Goal: Entertainment & Leisure: Consume media (video, audio)

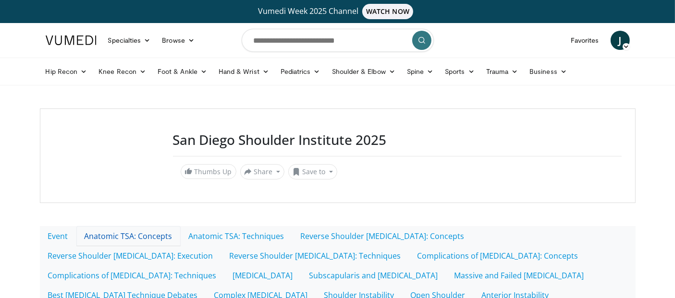
click at [181, 243] on link "Anatomic TSA: Concepts" at bounding box center [128, 236] width 104 height 20
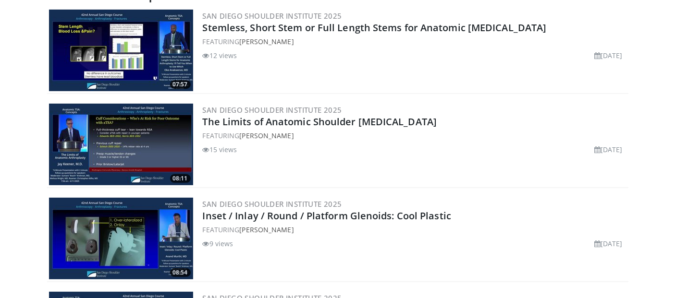
scroll to position [426, 0]
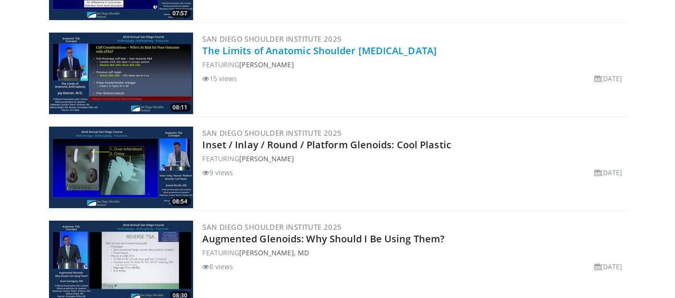
click at [301, 57] on link "The Limits of Anatomic Shoulder [MEDICAL_DATA]" at bounding box center [320, 50] width 234 height 13
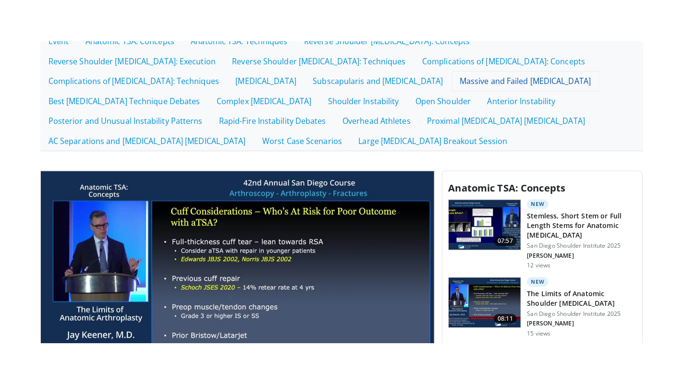
scroll to position [355, 0]
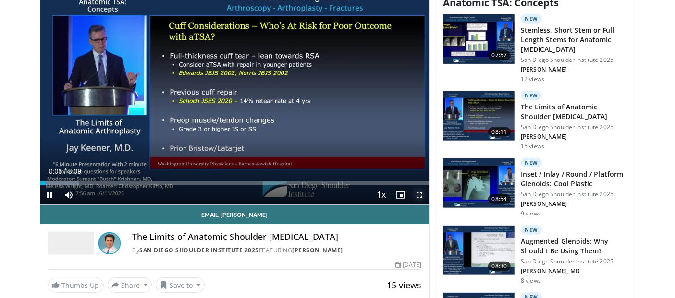
click at [418, 205] on span "Video Player" at bounding box center [419, 194] width 19 height 19
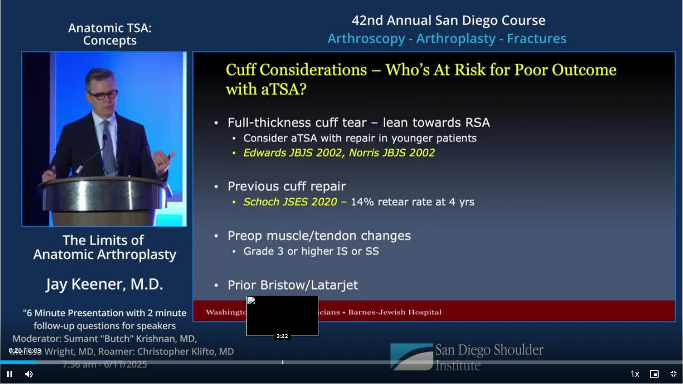
click at [283, 298] on div "Loaded : 18.21% 0:26 3:22" at bounding box center [341, 359] width 683 height 9
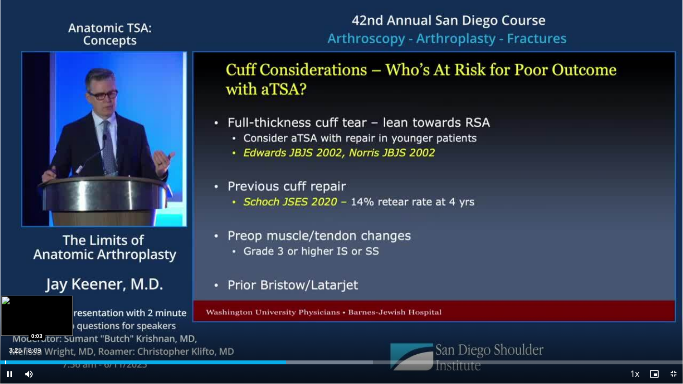
click at [4, 298] on div "3:25" at bounding box center [143, 363] width 286 height 4
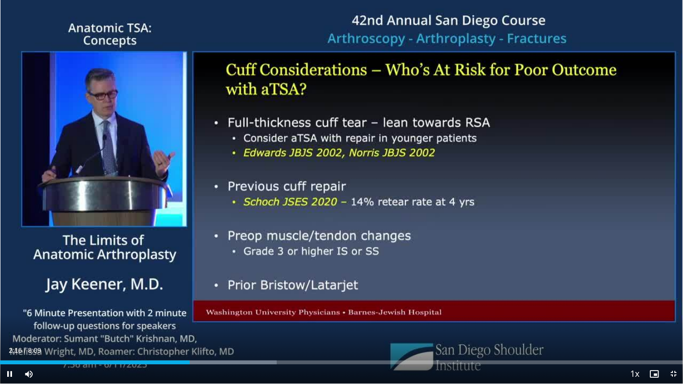
click at [203, 298] on div "Current Time 2:16 / Duration 8:09 Pause Skip Backward Skip Forward Mute Loaded …" at bounding box center [341, 373] width 683 height 19
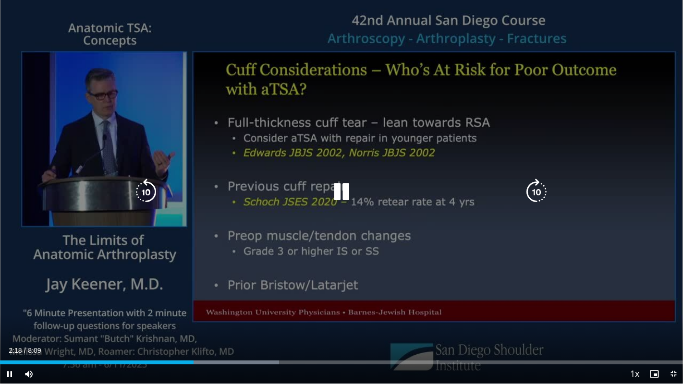
click at [339, 193] on icon "Video Player" at bounding box center [341, 192] width 27 height 27
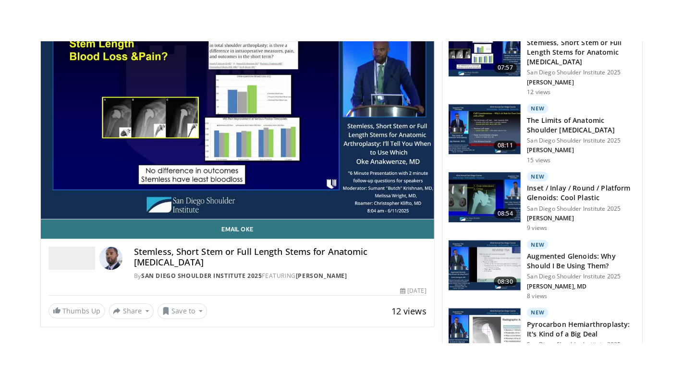
scroll to position [405, 0]
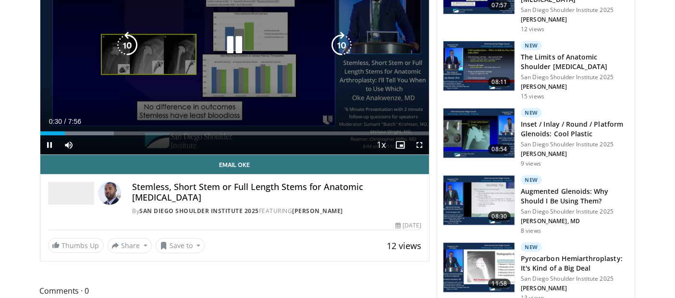
click at [233, 59] on icon "Video Player" at bounding box center [234, 45] width 27 height 27
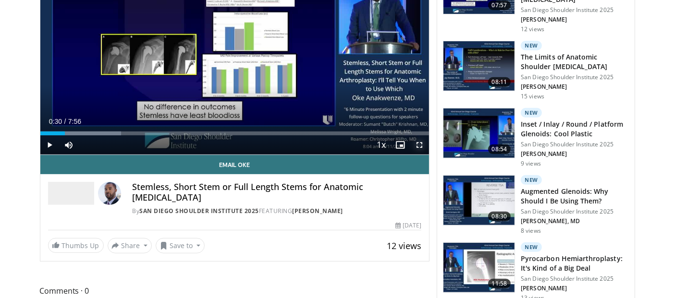
click at [419, 155] on span "Video Player" at bounding box center [419, 144] width 19 height 19
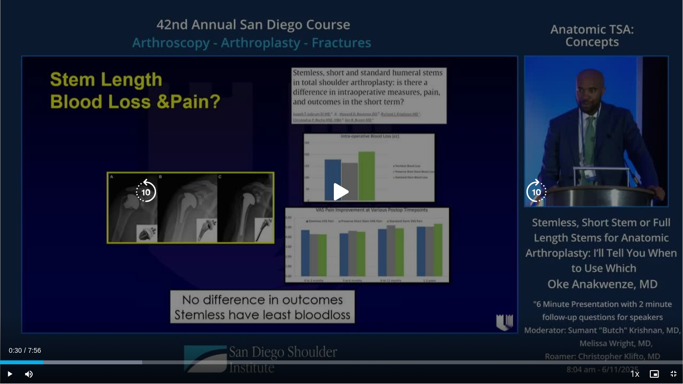
click at [441, 164] on div "10 seconds Tap to unmute" at bounding box center [341, 192] width 683 height 384
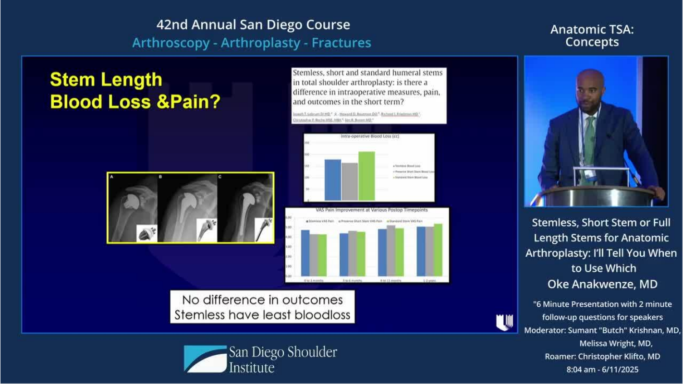
click at [303, 298] on video-js "**********" at bounding box center [341, 192] width 683 height 384
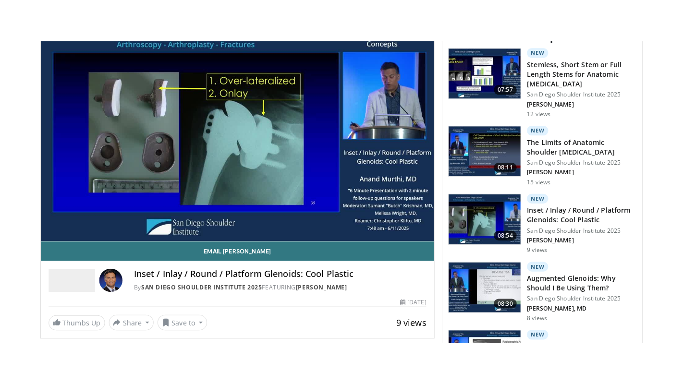
scroll to position [384, 0]
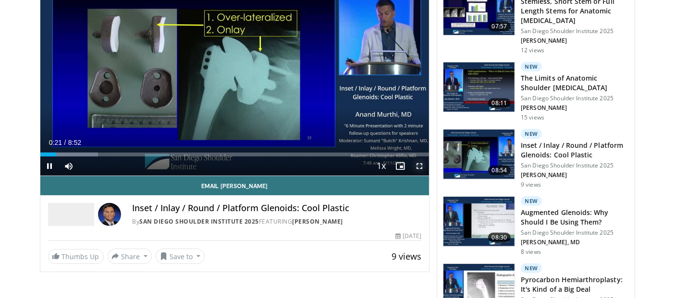
click at [418, 176] on span "Video Player" at bounding box center [419, 166] width 19 height 19
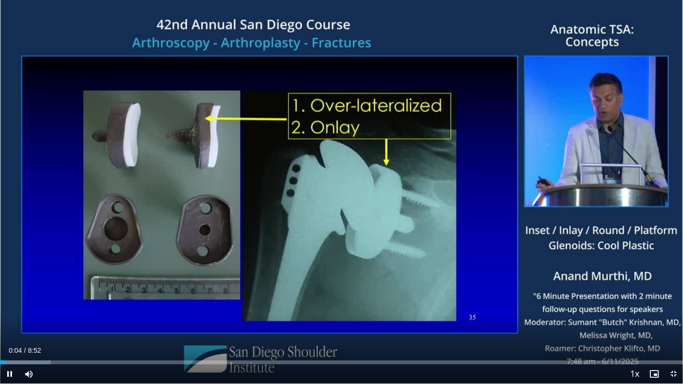
click at [305, 298] on div "Current Time 0:04 / Duration 8:52 Pause Skip Backward Skip Forward Mute Loaded …" at bounding box center [341, 373] width 683 height 19
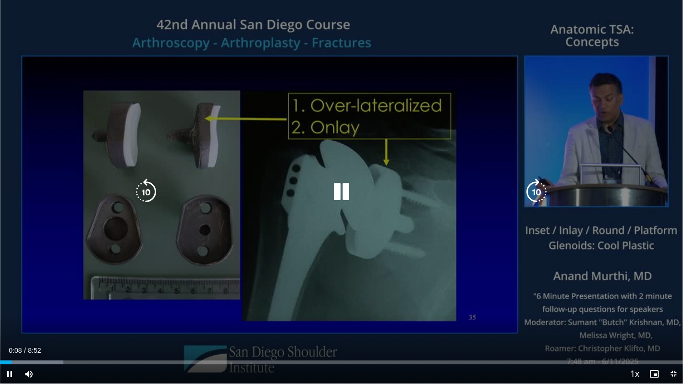
click at [340, 198] on icon "Video Player" at bounding box center [341, 192] width 27 height 27
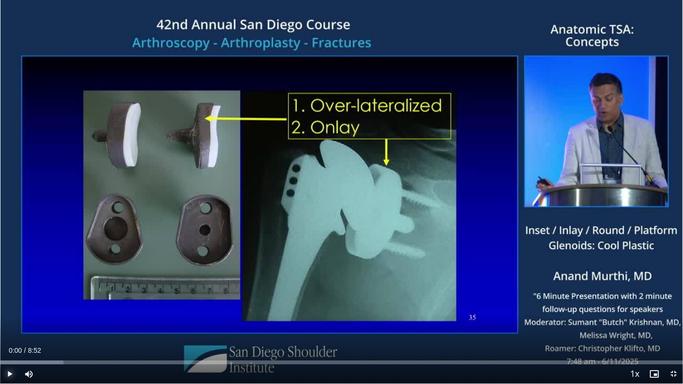
click at [12, 298] on span "Video Player" at bounding box center [9, 373] width 19 height 19
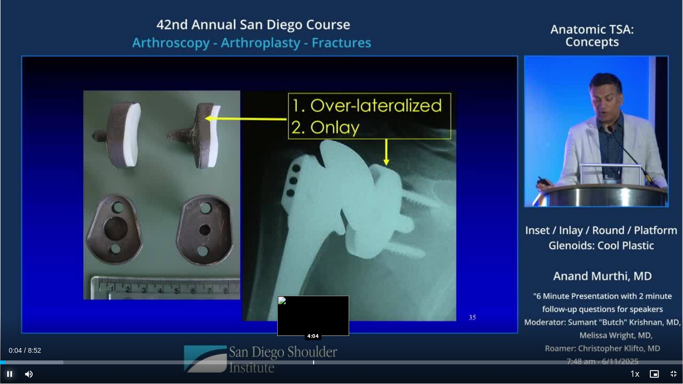
click at [0, 298] on button "Pause" at bounding box center [9, 373] width 19 height 19
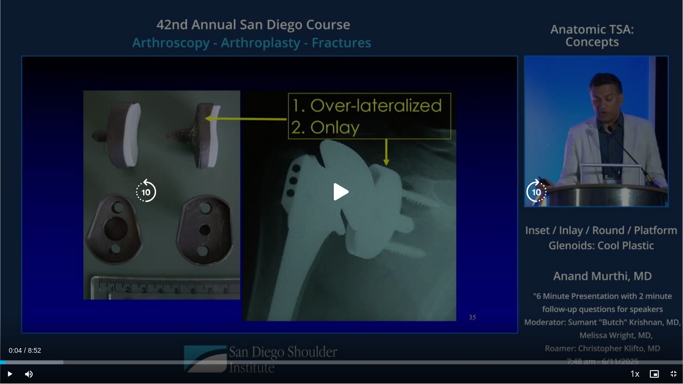
click at [341, 180] on icon "Video Player" at bounding box center [341, 192] width 27 height 27
